Goal: Information Seeking & Learning: Learn about a topic

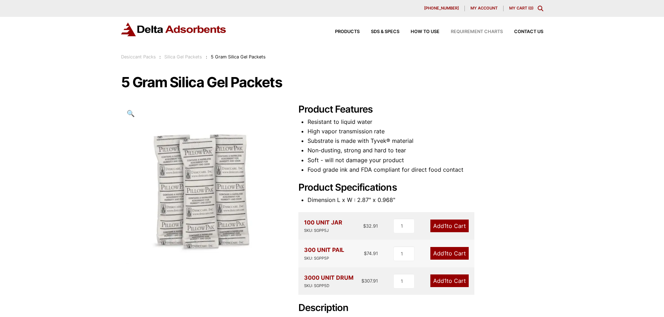
click at [479, 30] on span "Requirement Charts" at bounding box center [477, 32] width 52 height 5
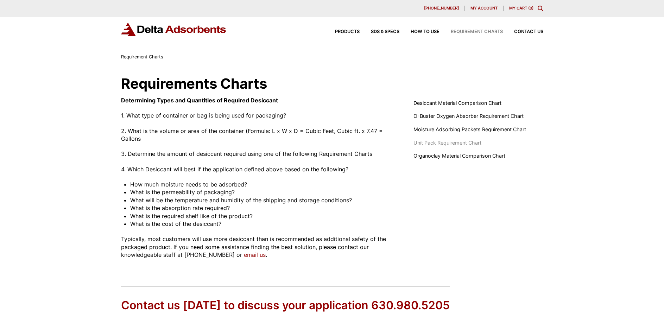
click at [451, 144] on span "Unit Pack Requirement Chart" at bounding box center [447, 143] width 68 height 8
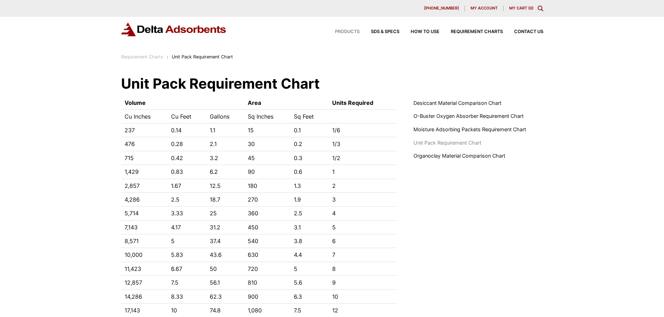
click at [349, 31] on span "Products" at bounding box center [347, 32] width 25 height 5
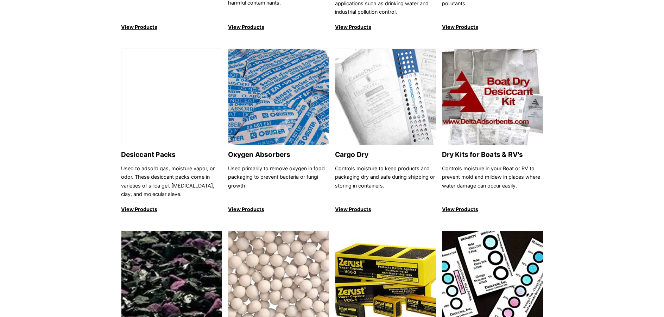
scroll to position [528, 0]
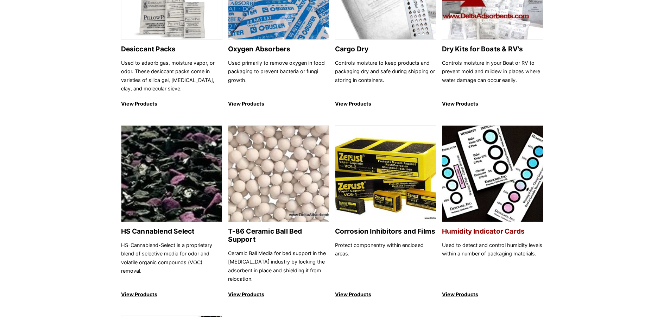
click at [478, 172] on img at bounding box center [492, 174] width 101 height 97
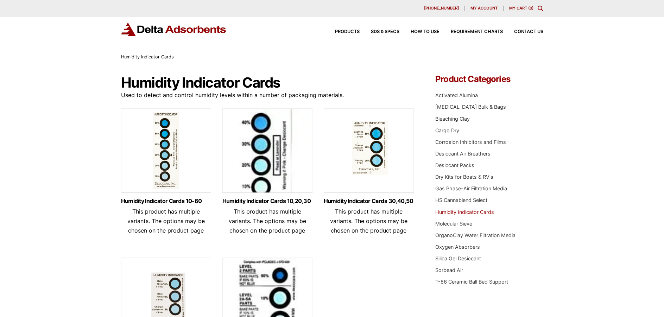
click at [368, 148] on img at bounding box center [369, 152] width 90 height 88
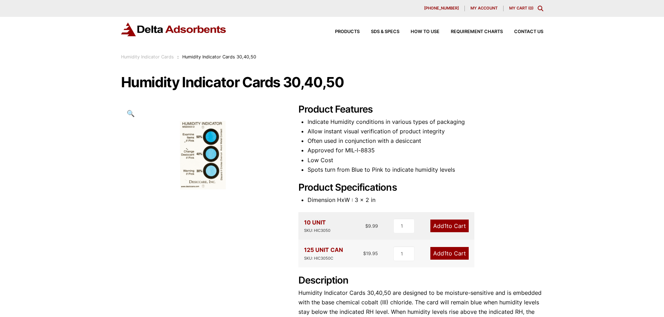
click at [171, 32] on img at bounding box center [174, 30] width 106 height 14
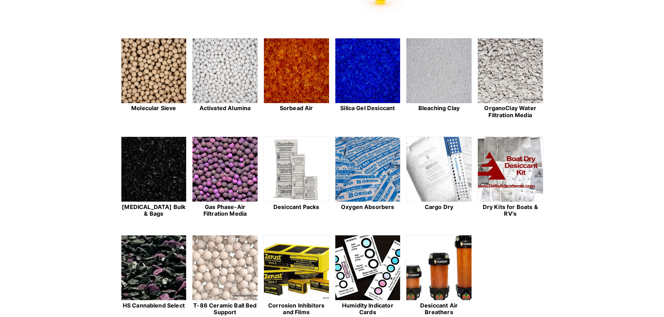
scroll to position [211, 0]
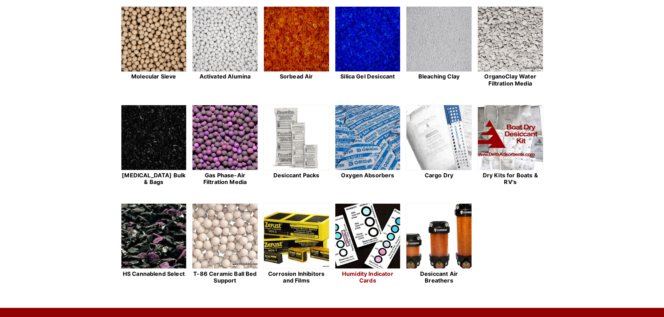
click at [371, 236] on img at bounding box center [367, 236] width 65 height 65
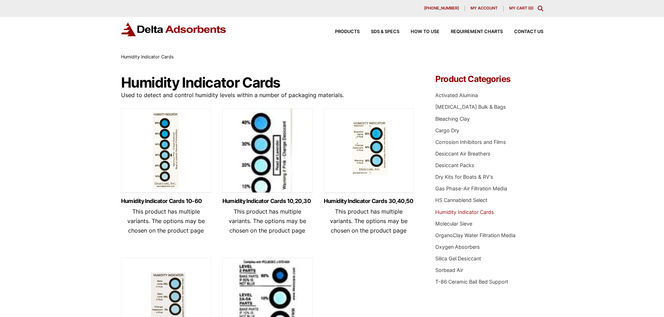
scroll to position [70, 0]
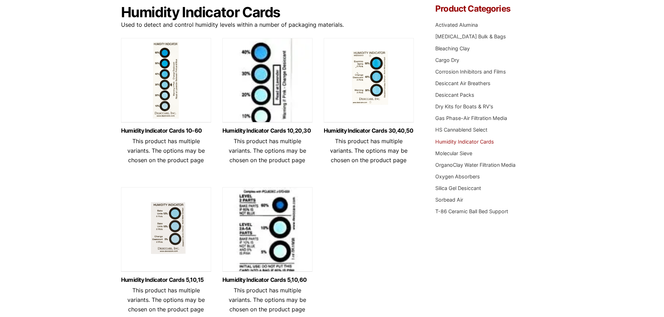
click at [367, 83] on img at bounding box center [369, 82] width 90 height 88
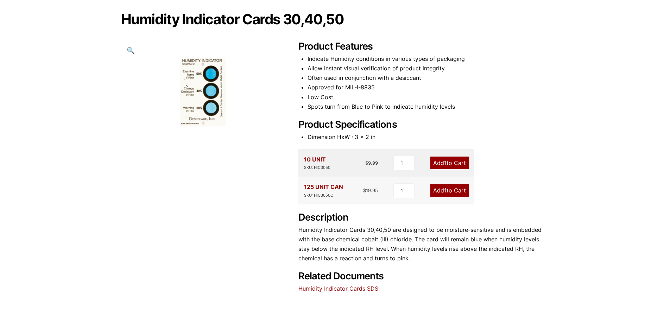
scroll to position [106, 0]
